Goal: Browse casually

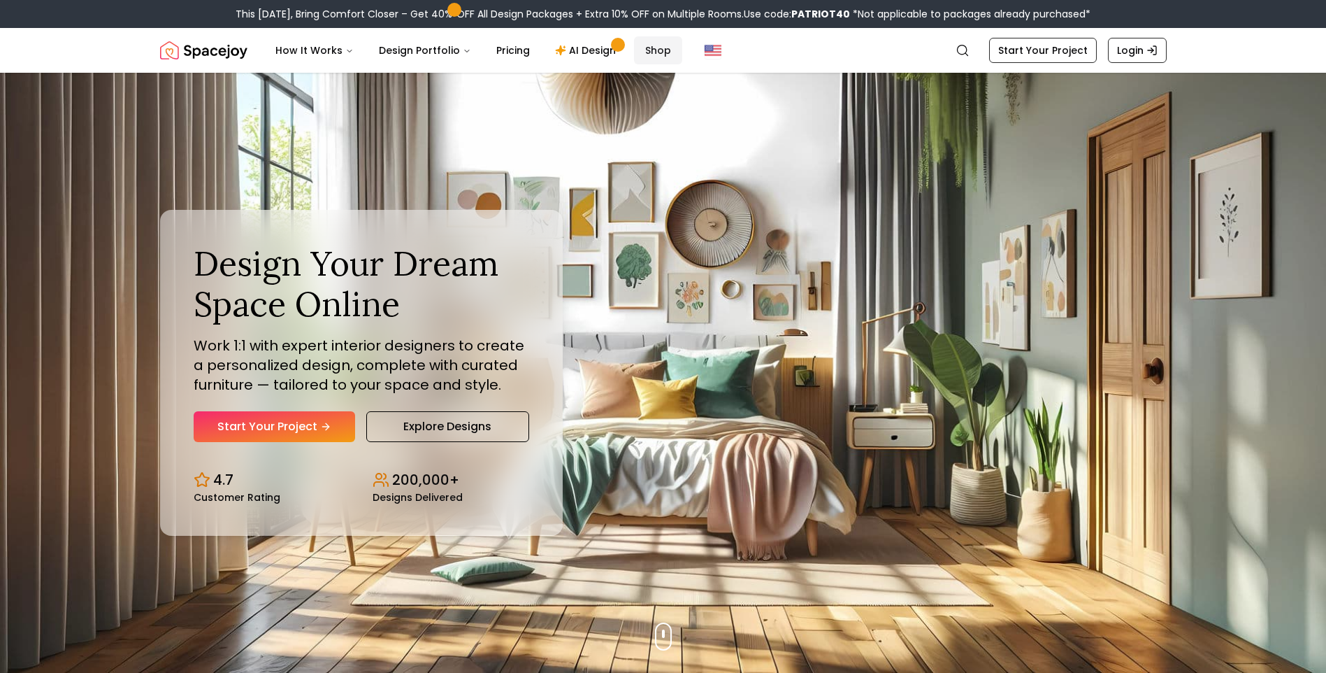
click at [651, 45] on link "Shop" at bounding box center [658, 50] width 48 height 28
